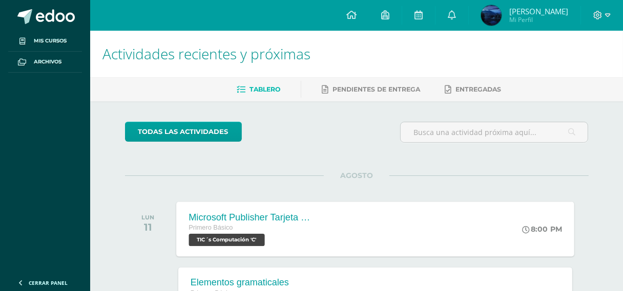
click at [257, 242] on span "TIC´s Computación 'C'" at bounding box center [227, 240] width 76 height 12
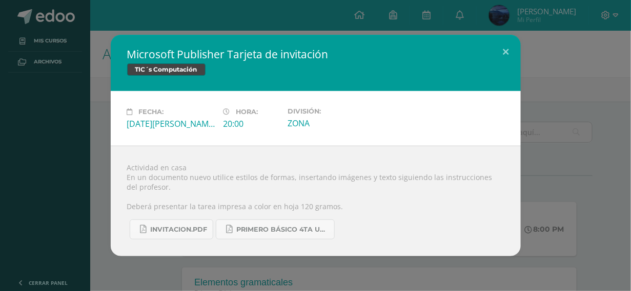
click at [545, 153] on div "Microsoft Publisher Tarjeta de invitación TIC´s Computación Fecha: [DATE][PERSO…" at bounding box center [315, 146] width 622 height 222
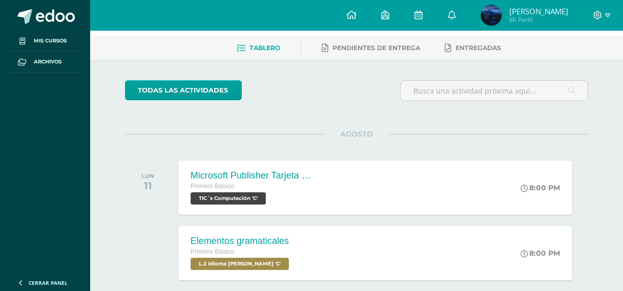
scroll to position [102, 0]
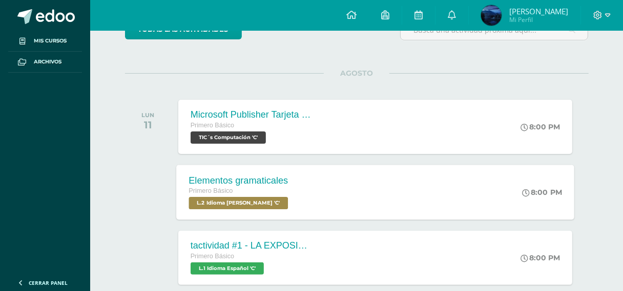
click at [358, 205] on div "Elementos gramaticales Primero Básico L.2 Idioma [PERSON_NAME] 'C' 8:00 PM Elem…" at bounding box center [375, 192] width 398 height 55
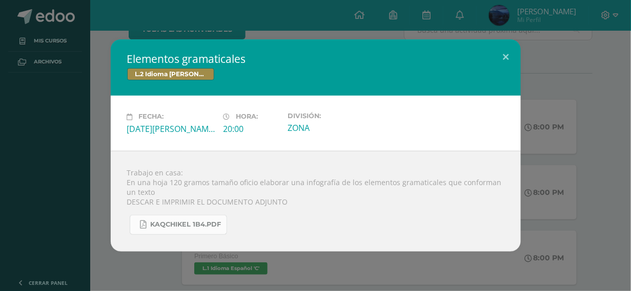
click at [198, 227] on span "KAQCHIKEL 1B4.pdf" at bounding box center [186, 225] width 71 height 8
click at [613, 145] on div "Elementos gramaticales L.2 Idioma [PERSON_NAME] Fecha: [DATE][PERSON_NAME] Hora…" at bounding box center [315, 145] width 622 height 212
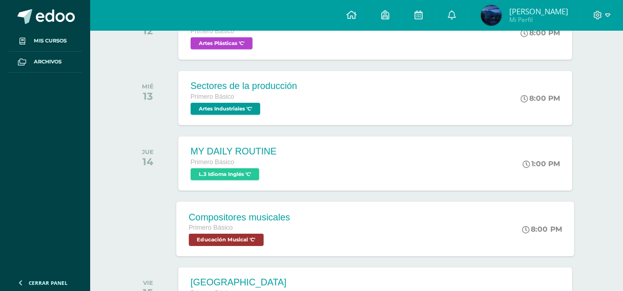
scroll to position [615, 0]
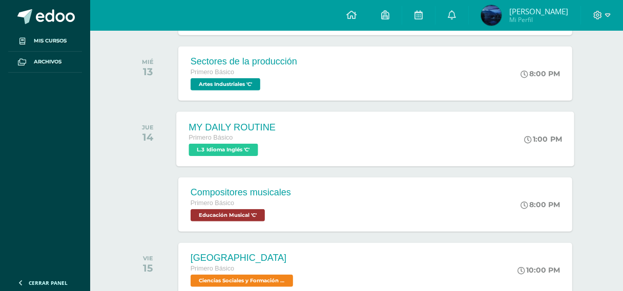
click at [399, 151] on div "MY DAILY ROUTINE Primero Básico L.3 Idioma Inglés 'C' 1:00 PM MY DAILY ROUTINE …" at bounding box center [375, 139] width 398 height 55
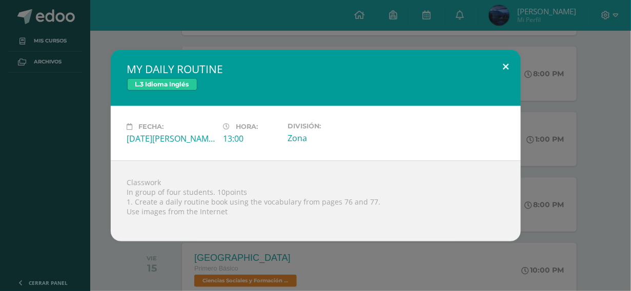
drag, startPoint x: 527, startPoint y: 70, endPoint x: 630, endPoint y: 177, distance: 148.5
click at [630, 177] on div "MY DAILY ROUTINE L.3 Idioma Inglés Fecha: [DATE][PERSON_NAME] Hora: 13:00 Divis…" at bounding box center [315, 145] width 631 height 291
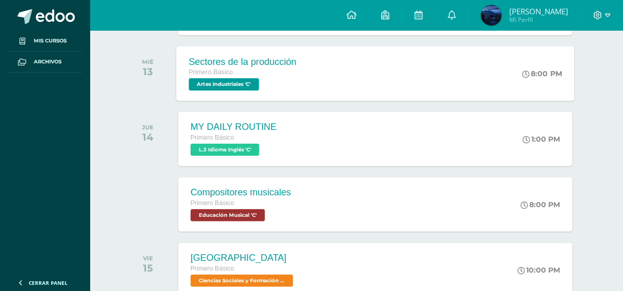
click at [420, 81] on div "Sectores de la producción Primero Básico Artes Industriales 'C' 8:00 PM Sectore…" at bounding box center [375, 73] width 398 height 55
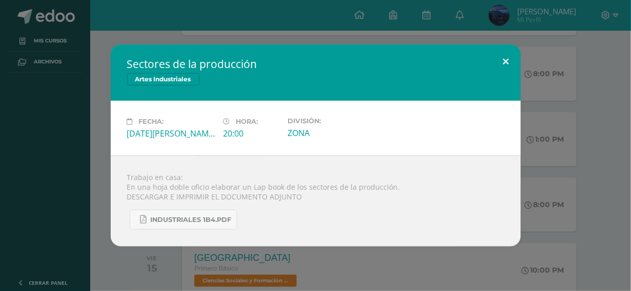
click at [510, 52] on button at bounding box center [505, 62] width 29 height 35
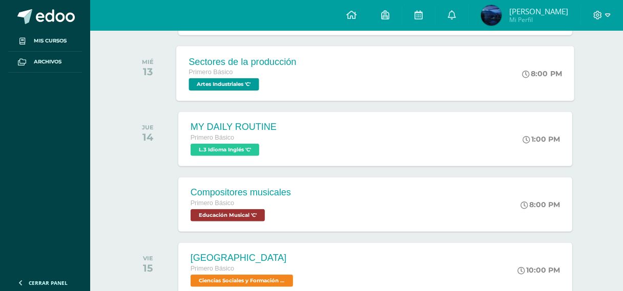
click at [473, 66] on div "Sectores de la producción Primero Básico Artes Industriales 'C' 8:00 PM Sectore…" at bounding box center [375, 73] width 398 height 55
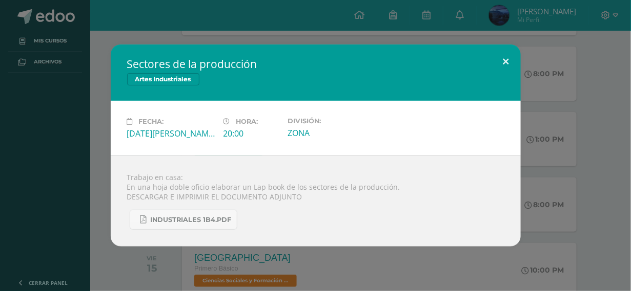
click at [499, 54] on button at bounding box center [505, 62] width 29 height 35
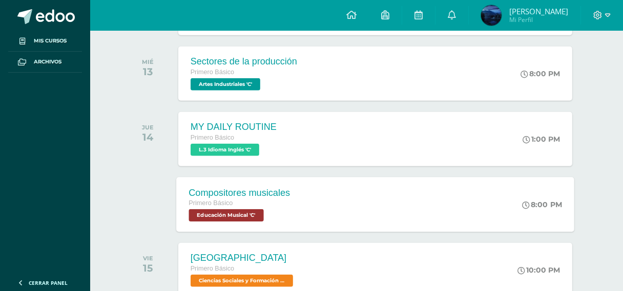
click at [395, 202] on div "Compositores musicales Primero Básico Educación Musical 'C' 8:00 PM Compositore…" at bounding box center [375, 204] width 398 height 55
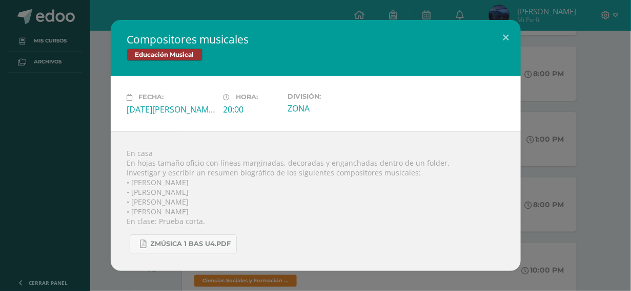
click at [430, 177] on div "En casa En hojas tamaño oficio con líneas marginadas, decoradas y enganchadas d…" at bounding box center [316, 202] width 410 height 140
click at [510, 35] on button at bounding box center [505, 37] width 29 height 35
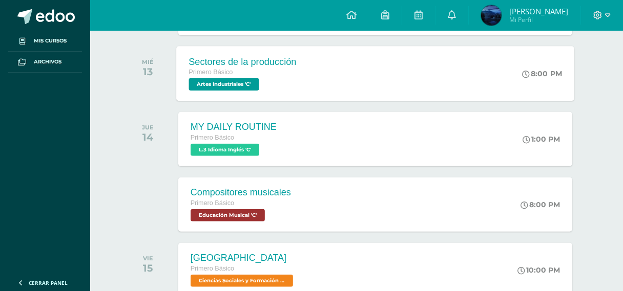
click at [495, 54] on div "Sectores de la producción Primero Básico Artes Industriales 'C' 8:00 PM Sectore…" at bounding box center [375, 73] width 398 height 55
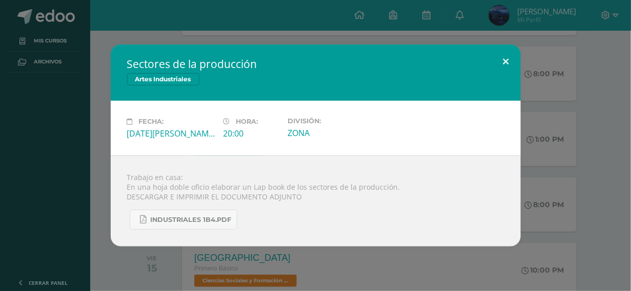
click at [504, 55] on button at bounding box center [505, 62] width 29 height 35
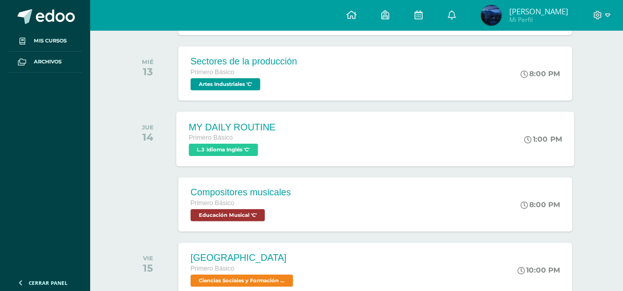
click at [432, 128] on div "MY DAILY ROUTINE Primero Básico L.3 Idioma Inglés 'C' 1:00 PM MY DAILY ROUTINE …" at bounding box center [375, 139] width 398 height 55
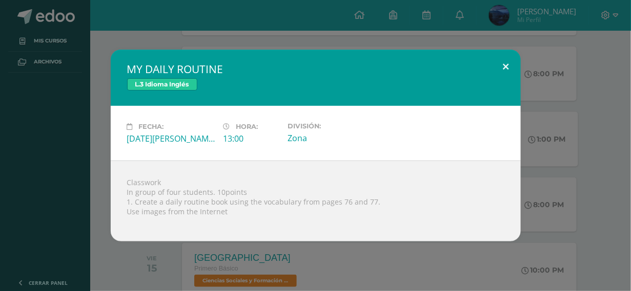
click at [506, 59] on button at bounding box center [505, 67] width 29 height 35
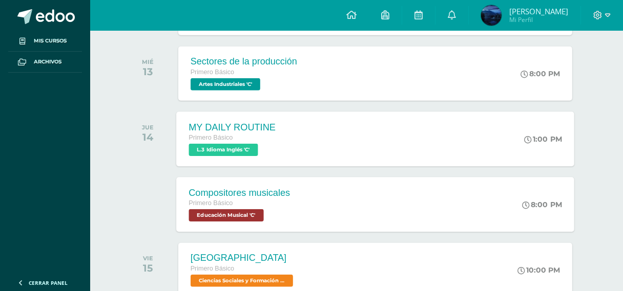
click at [416, 195] on div "Compositores musicales Primero Básico Educación Musical 'C' 8:00 PM Compositore…" at bounding box center [375, 204] width 398 height 55
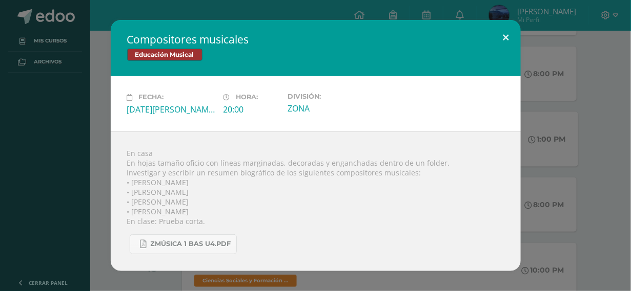
click at [504, 28] on button at bounding box center [505, 37] width 29 height 35
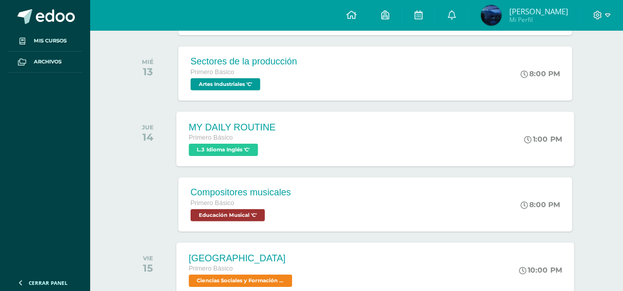
click at [255, 277] on span "Ciencias Sociales y Formación Ciudadana 'C'" at bounding box center [240, 281] width 103 height 12
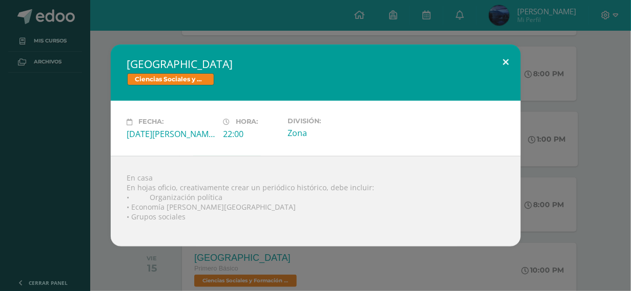
drag, startPoint x: 504, startPoint y: 53, endPoint x: 504, endPoint y: 60, distance: 7.7
click at [504, 60] on button at bounding box center [505, 62] width 29 height 35
